Goal: Check status

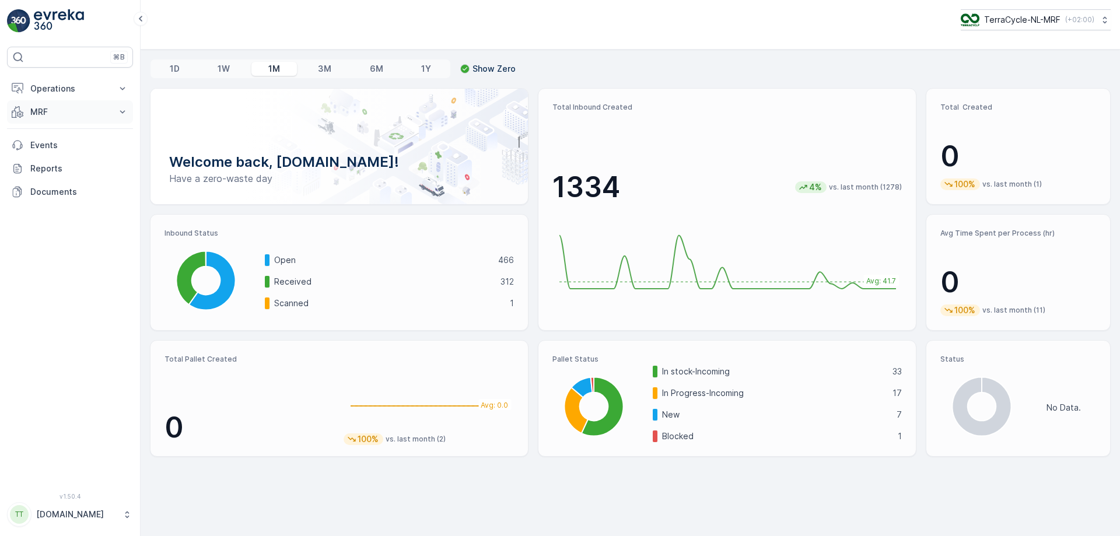
click at [123, 115] on icon at bounding box center [123, 112] width 12 height 12
click at [61, 163] on link "Pallet" at bounding box center [79, 164] width 108 height 16
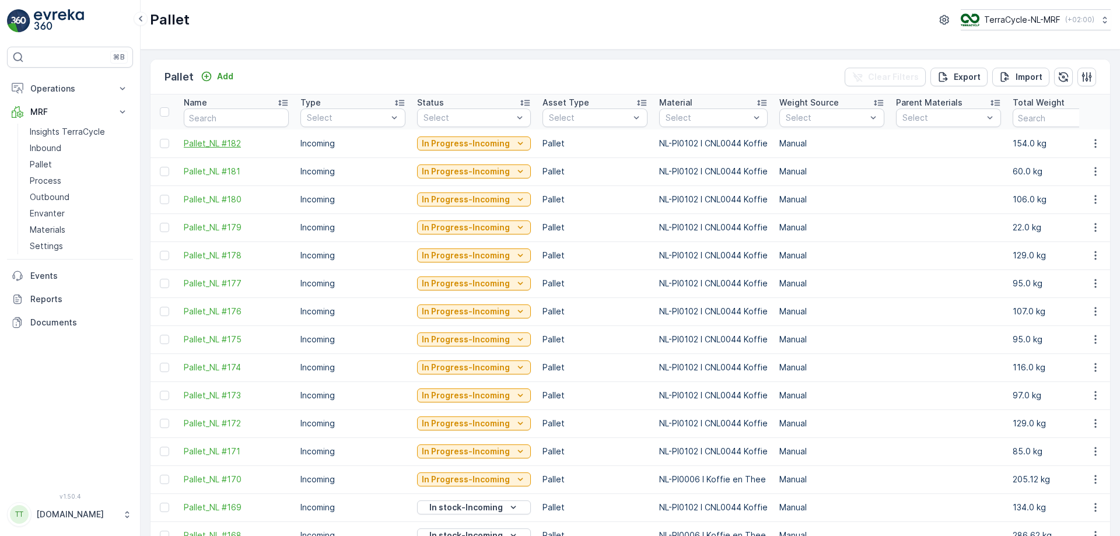
click at [231, 145] on span "Pallet_NL #182" at bounding box center [236, 144] width 105 height 12
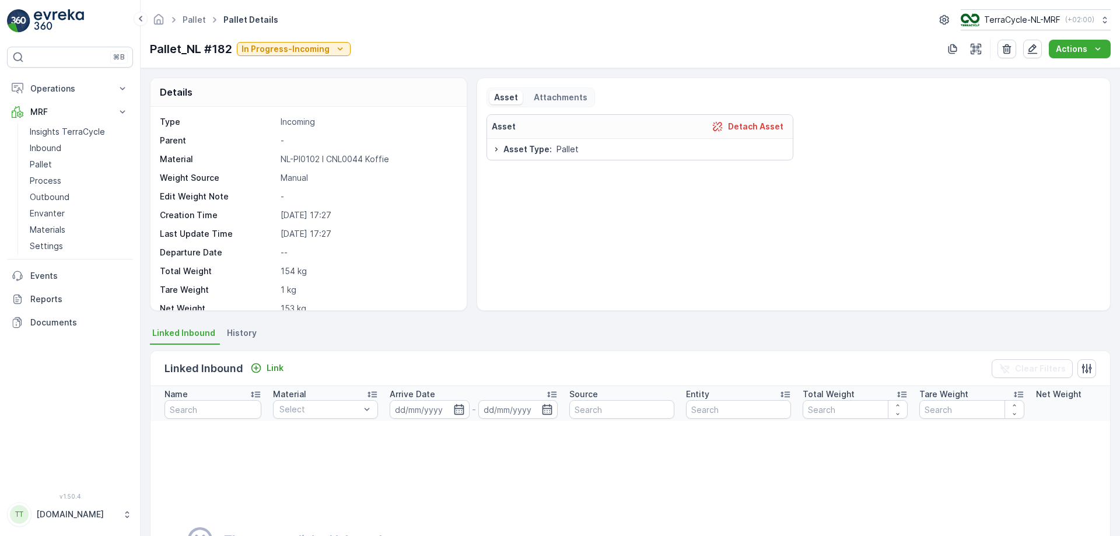
scroll to position [69, 0]
